Goal: Task Accomplishment & Management: Complete application form

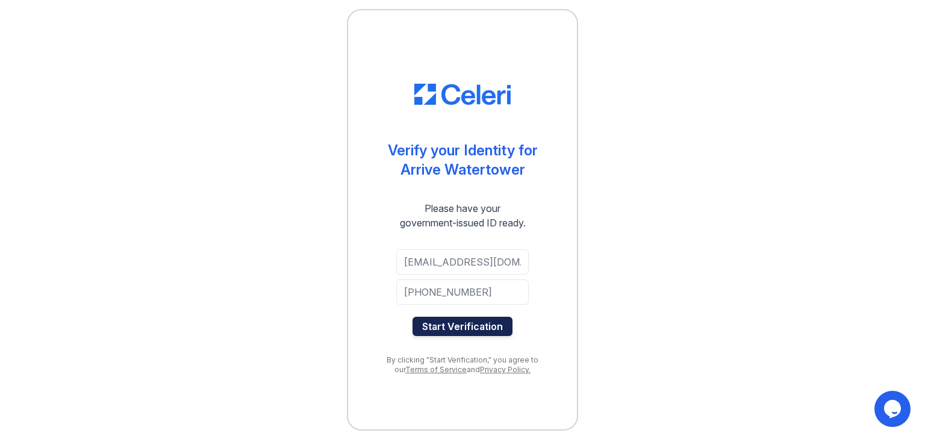
click at [472, 328] on button "Start Verification" at bounding box center [463, 326] width 100 height 19
